Goal: Information Seeking & Learning: Learn about a topic

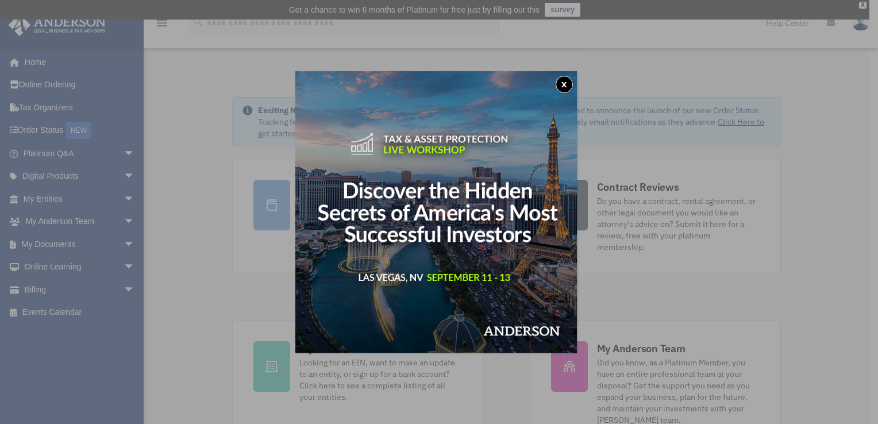
click at [350, 186] on img at bounding box center [435, 211] width 281 height 281
click at [570, 82] on button "x" at bounding box center [563, 84] width 17 height 17
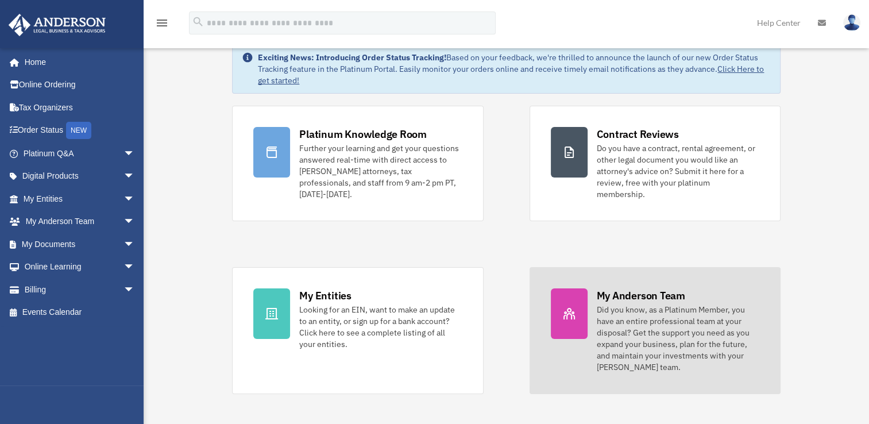
scroll to position [53, 0]
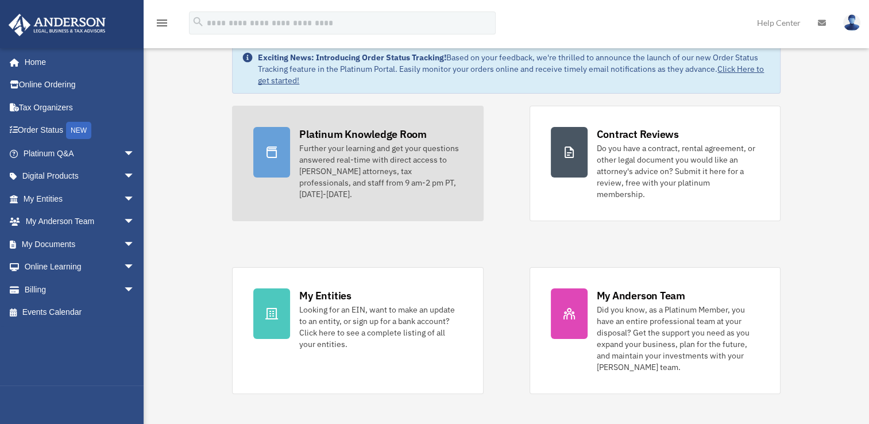
click at [306, 179] on div "Further your learning and get your questions answered real-time with direct acc…" at bounding box center [380, 170] width 163 height 57
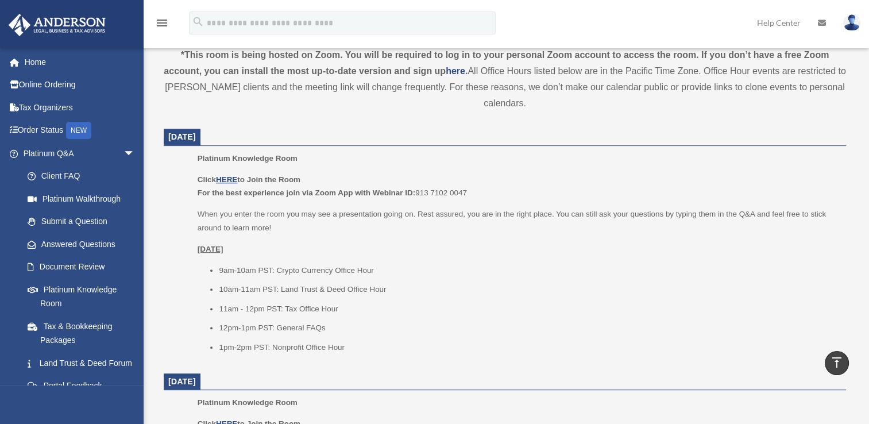
scroll to position [415, 0]
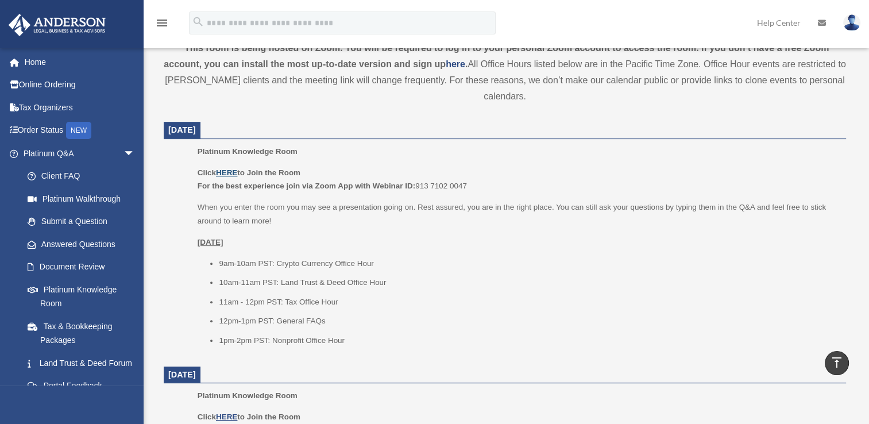
click at [219, 171] on u "HERE" at bounding box center [226, 172] width 21 height 9
